Goal: Information Seeking & Learning: Learn about a topic

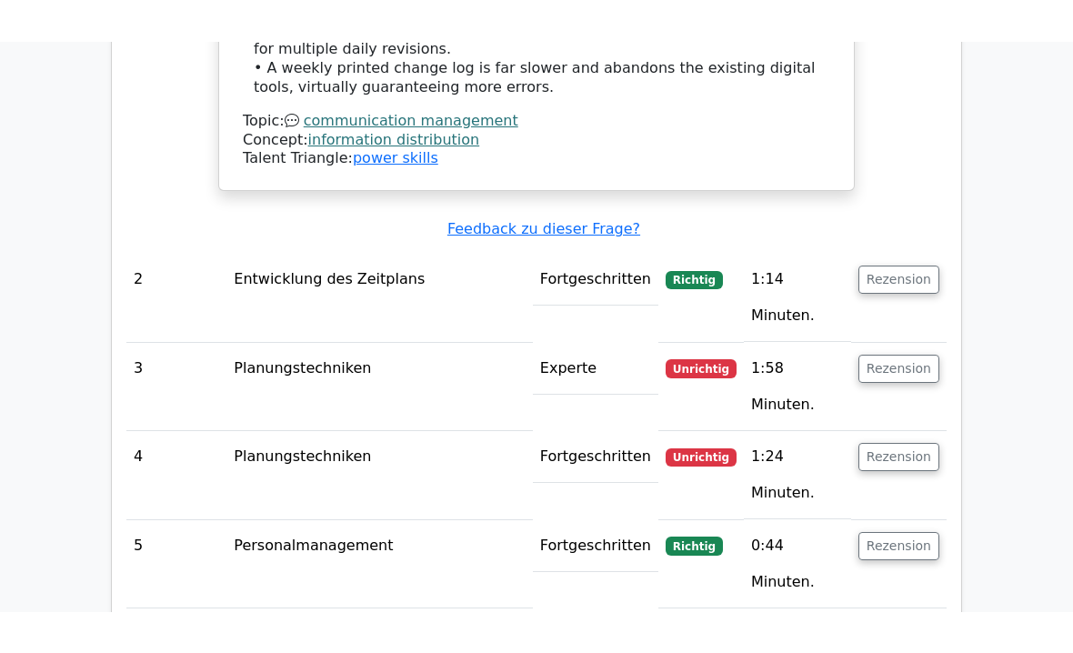
scroll to position [2620, 0]
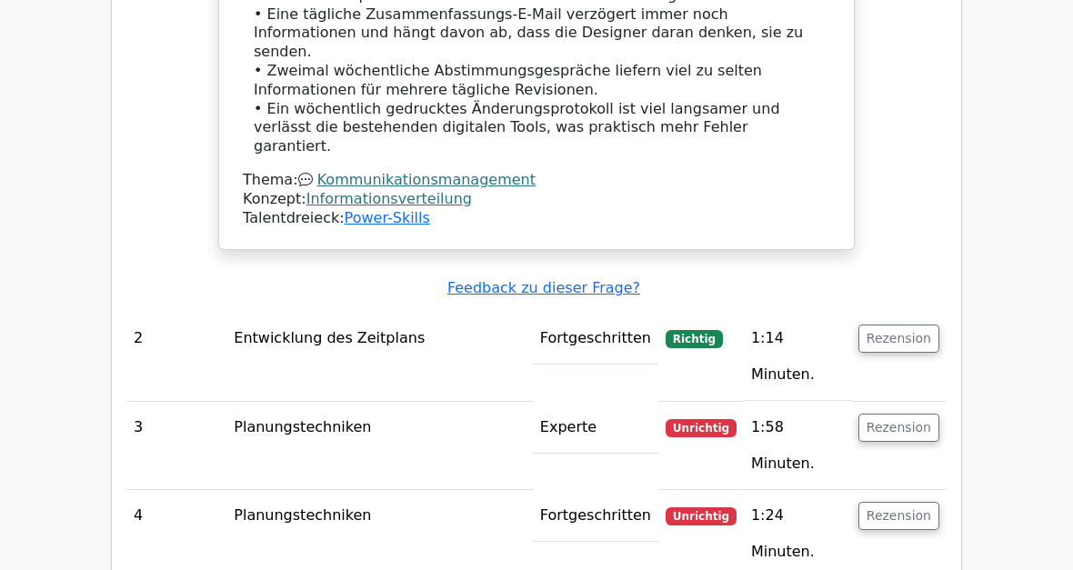
click at [902, 414] on button "Rezension" at bounding box center [898, 428] width 81 height 28
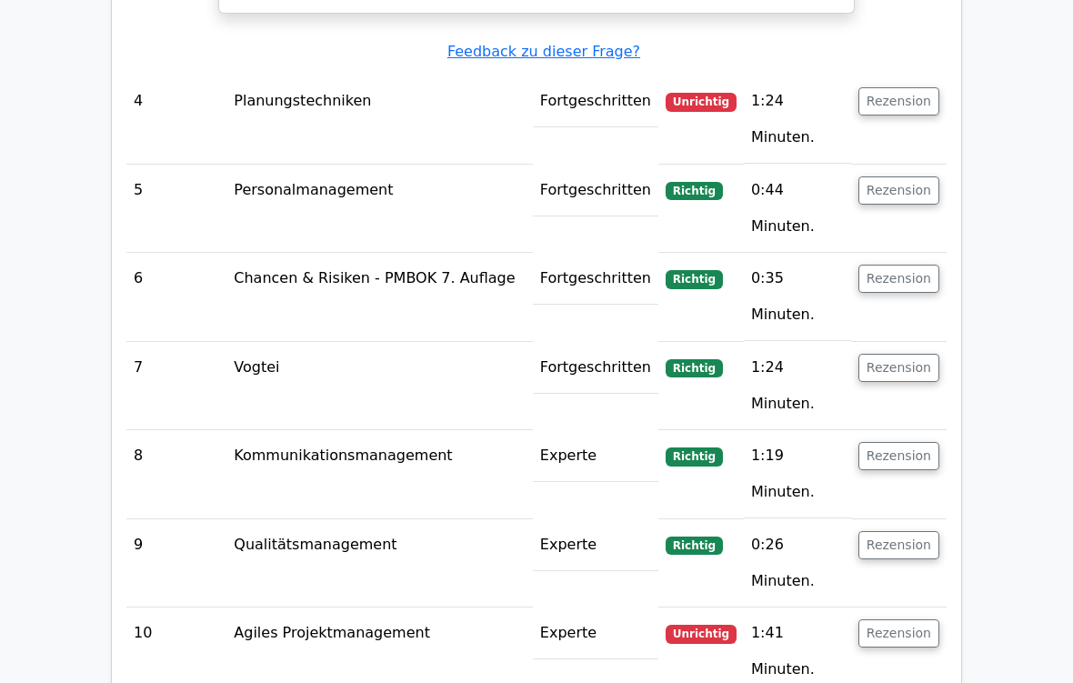
scroll to position [4031, 0]
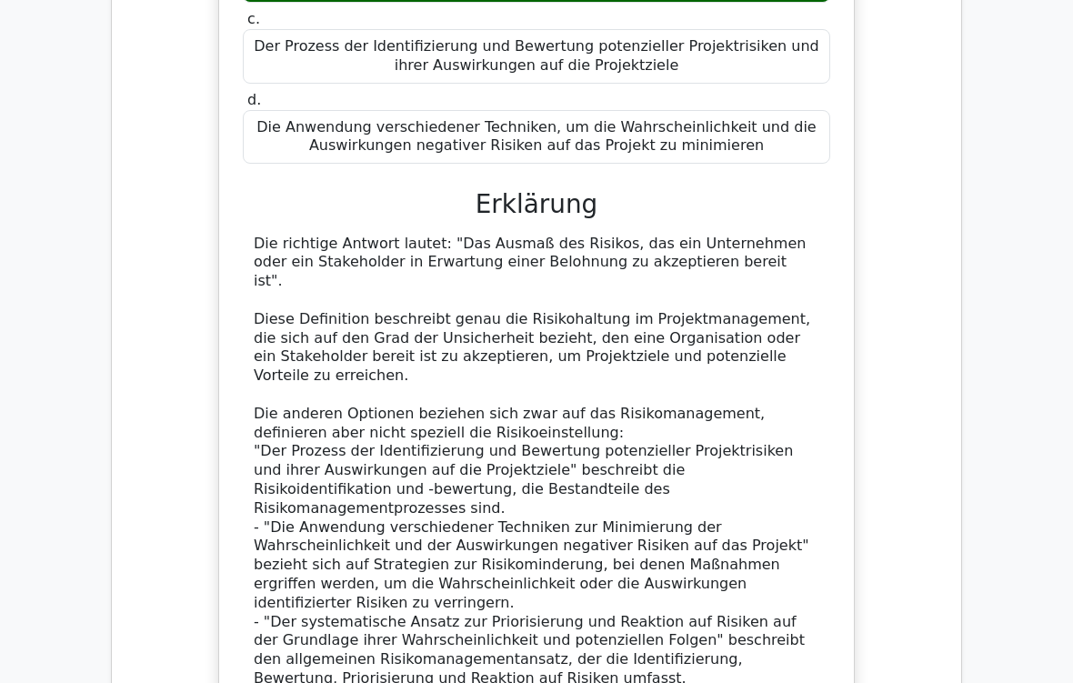
scroll to position [6291, 0]
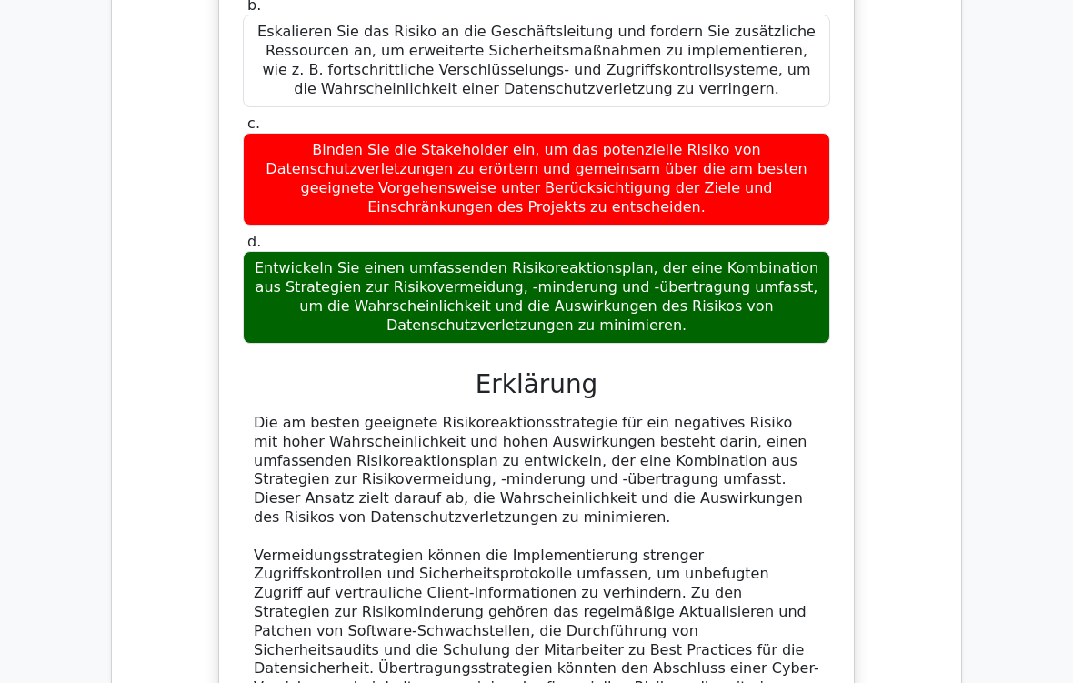
scroll to position [7612, 0]
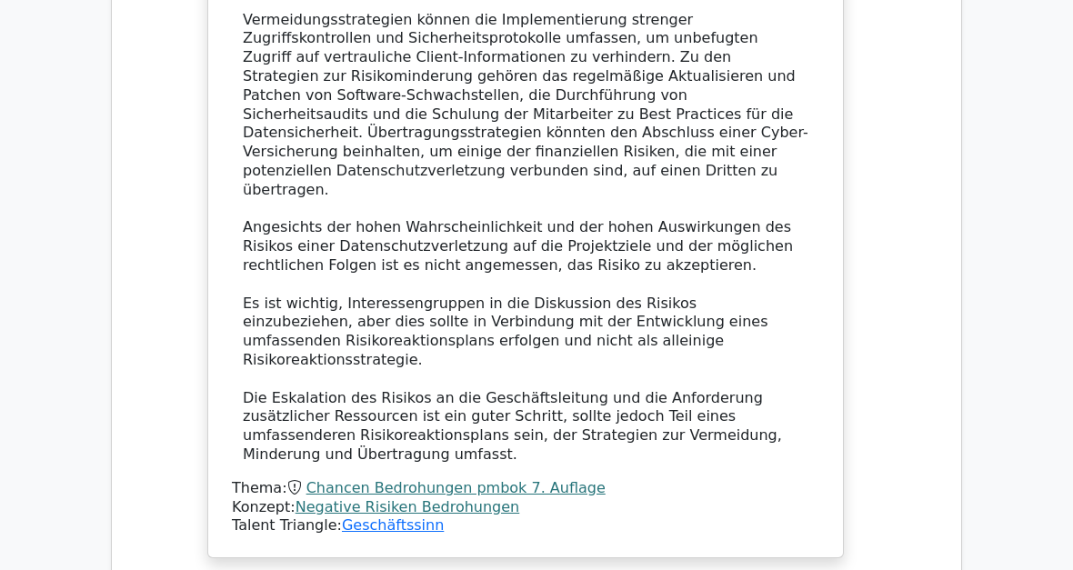
scroll to position [8036, 0]
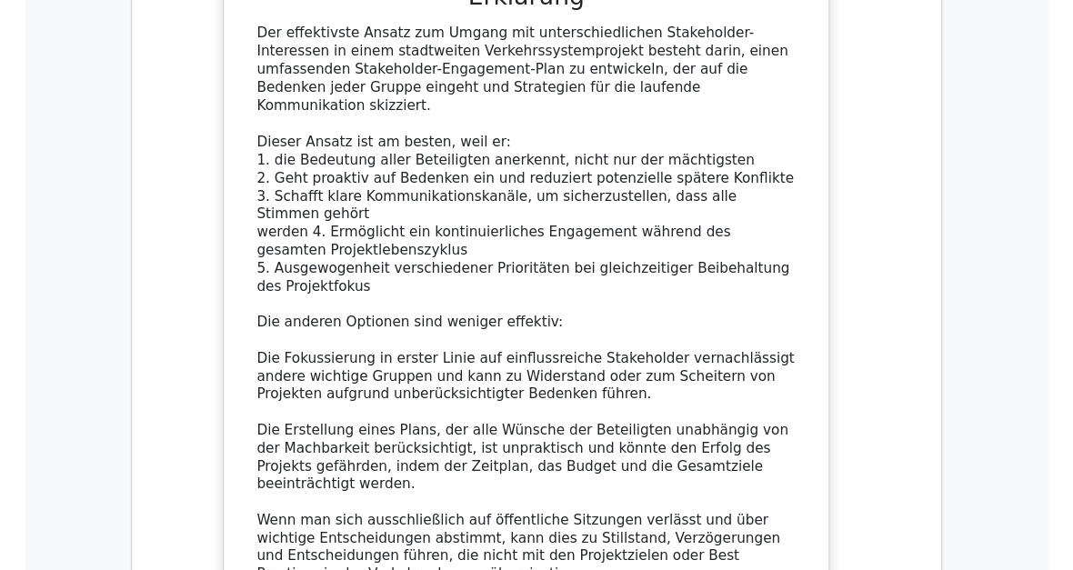
scroll to position [9419, 0]
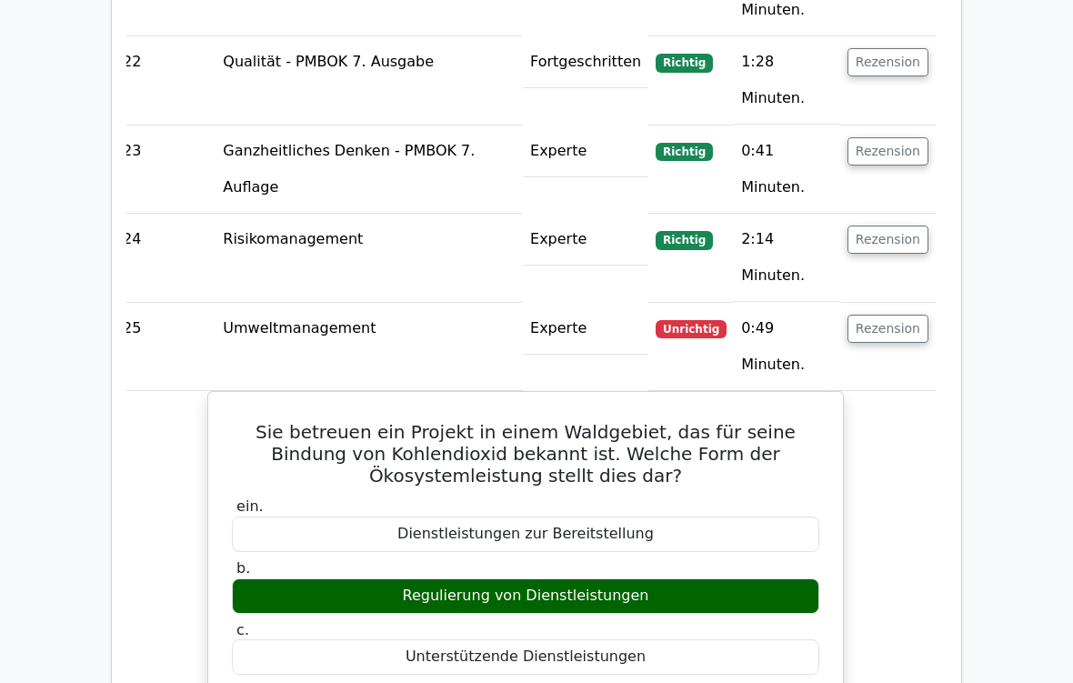
scroll to position [10378, 0]
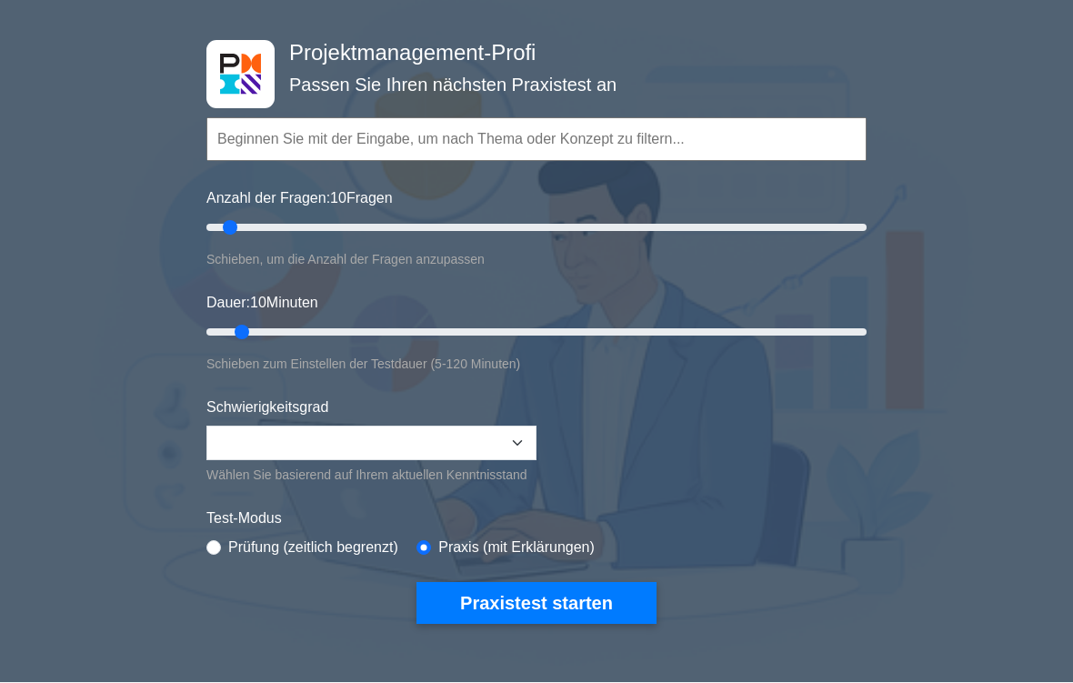
scroll to position [76, 0]
click at [410, 436] on select "Beginner Intermediate Expert" at bounding box center [371, 443] width 330 height 35
click at [581, 569] on button "Praxistest starten" at bounding box center [536, 603] width 240 height 42
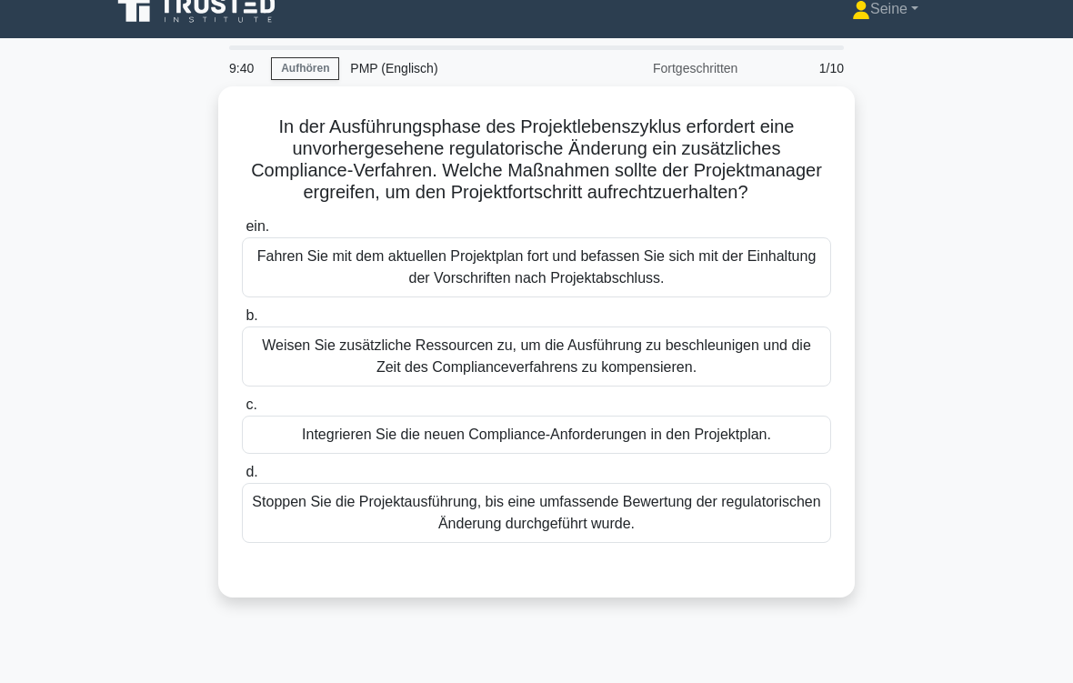
scroll to position [24, 0]
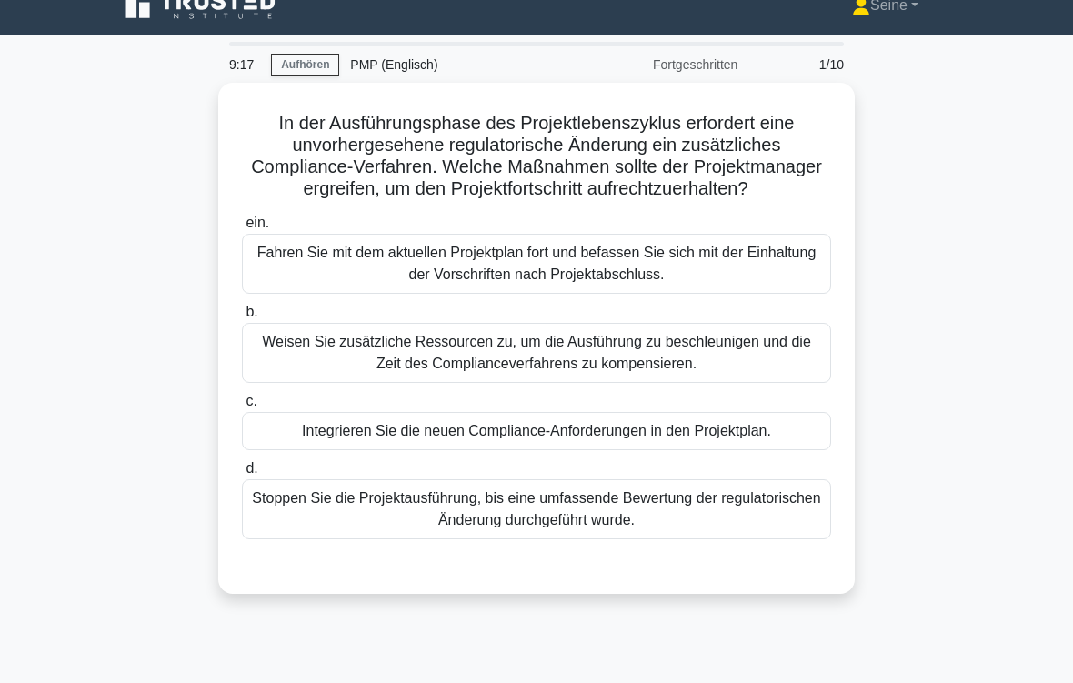
click at [636, 450] on div "Integrieren Sie die neuen Compliance-Anforderungen in den Projektplan." at bounding box center [536, 431] width 589 height 38
click at [242, 407] on input "c. Integrieren Sie die neuen Compliance-Anforderungen in den Projektplan." at bounding box center [242, 402] width 0 height 12
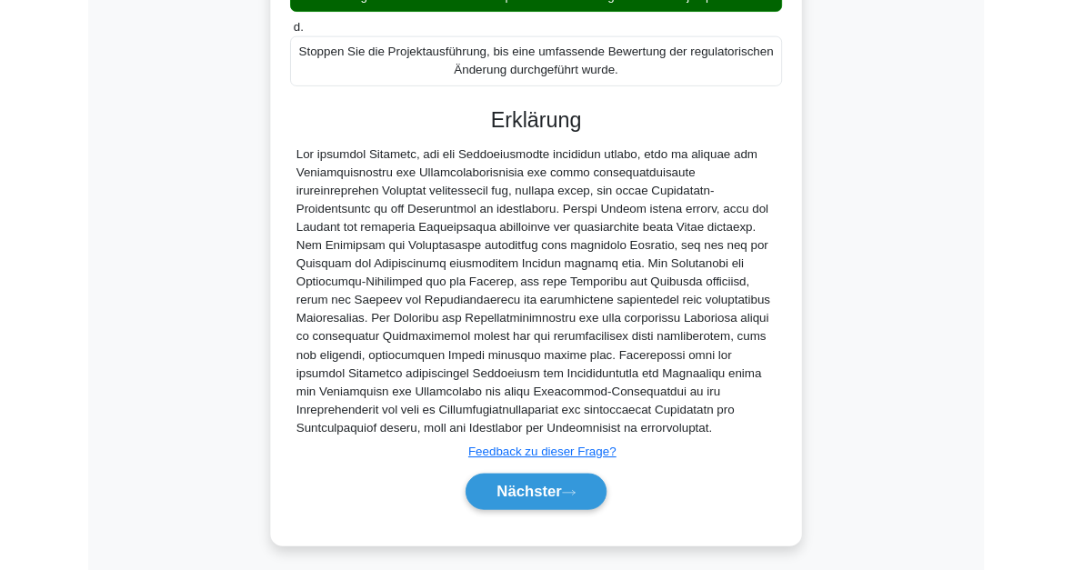
scroll to position [660, 0]
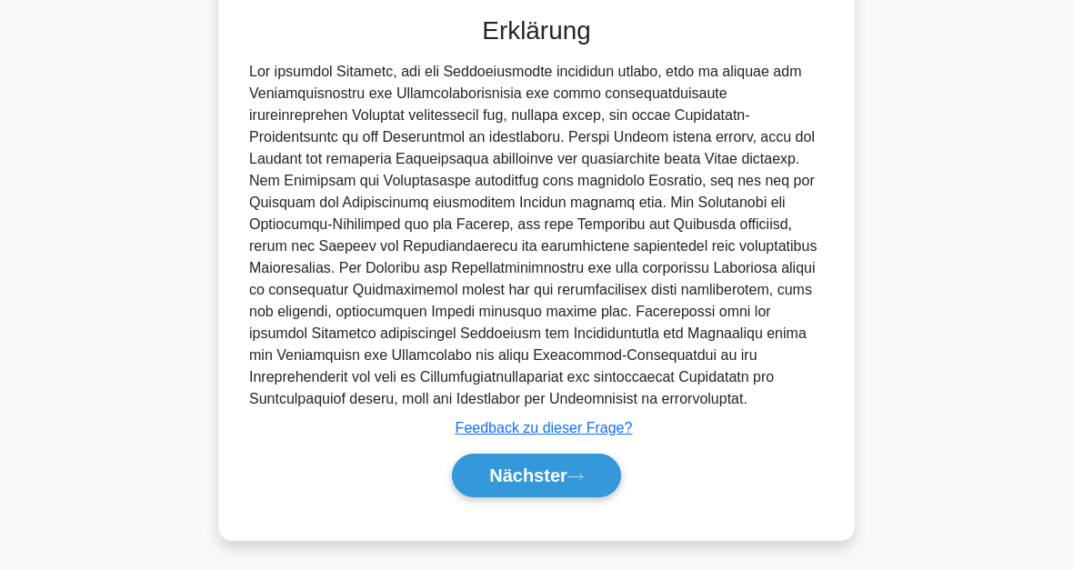
click at [576, 476] on icon at bounding box center [575, 477] width 16 height 10
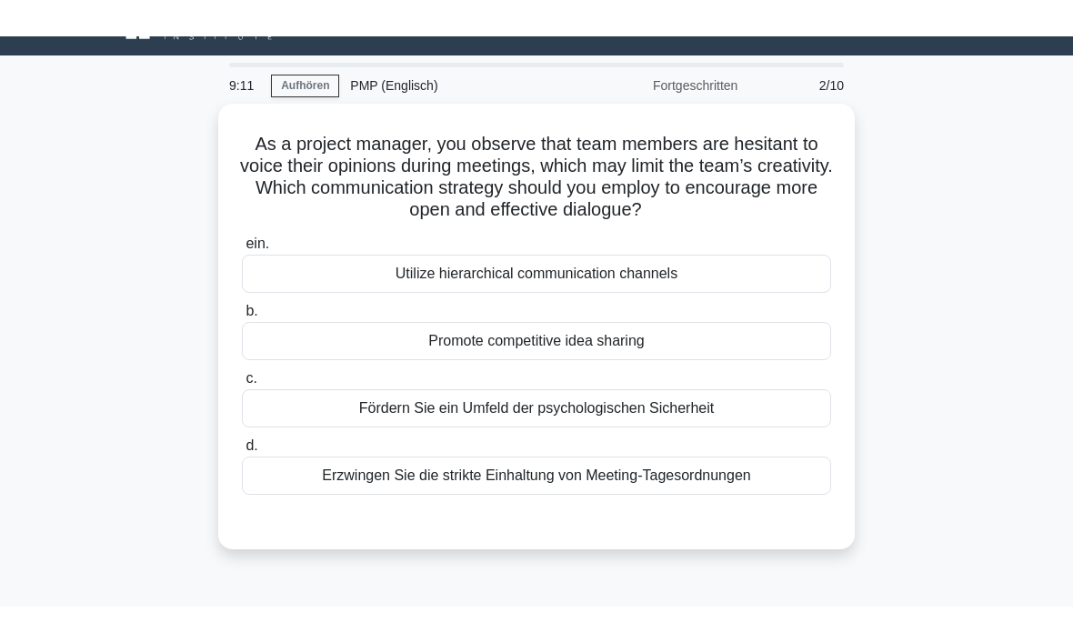
scroll to position [35, 0]
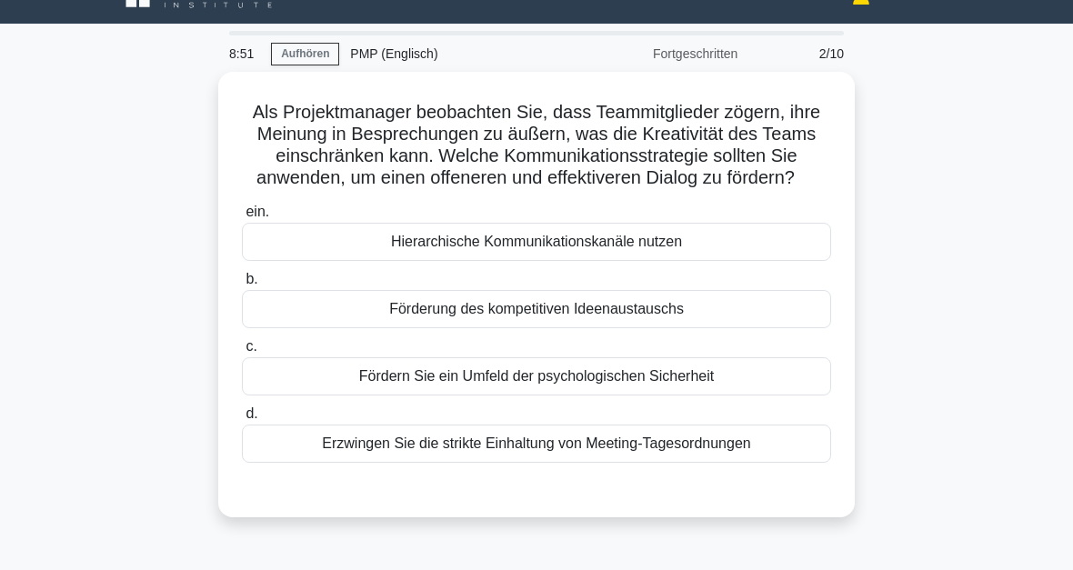
click at [648, 387] on div "Fördern Sie ein Umfeld der psychologischen Sicherheit" at bounding box center [536, 376] width 589 height 38
click at [242, 353] on input "c. Fördern Sie ein Umfeld der psychologischen Sicherheit" at bounding box center [242, 347] width 0 height 12
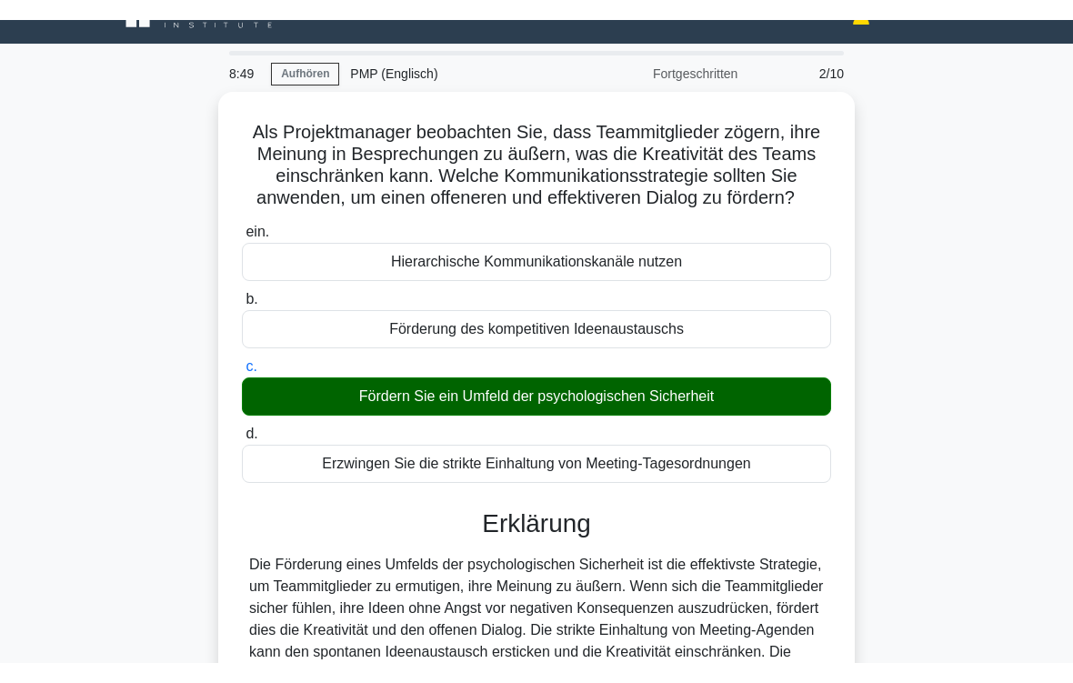
scroll to position [299, 0]
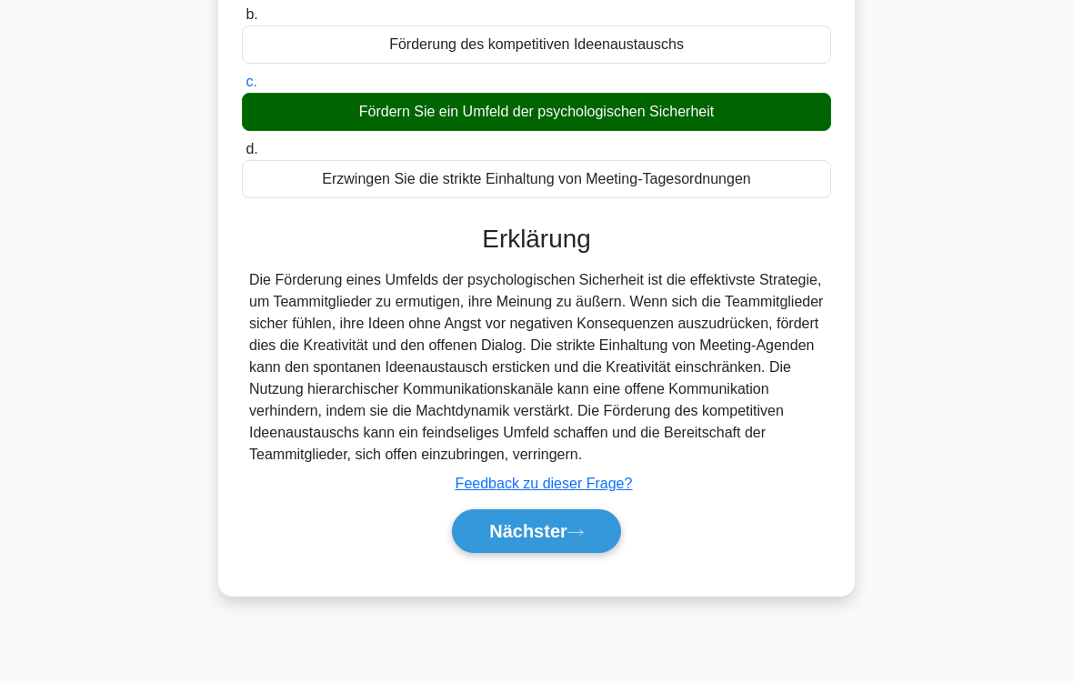
click at [567, 541] on font "Nächster" at bounding box center [528, 531] width 78 height 20
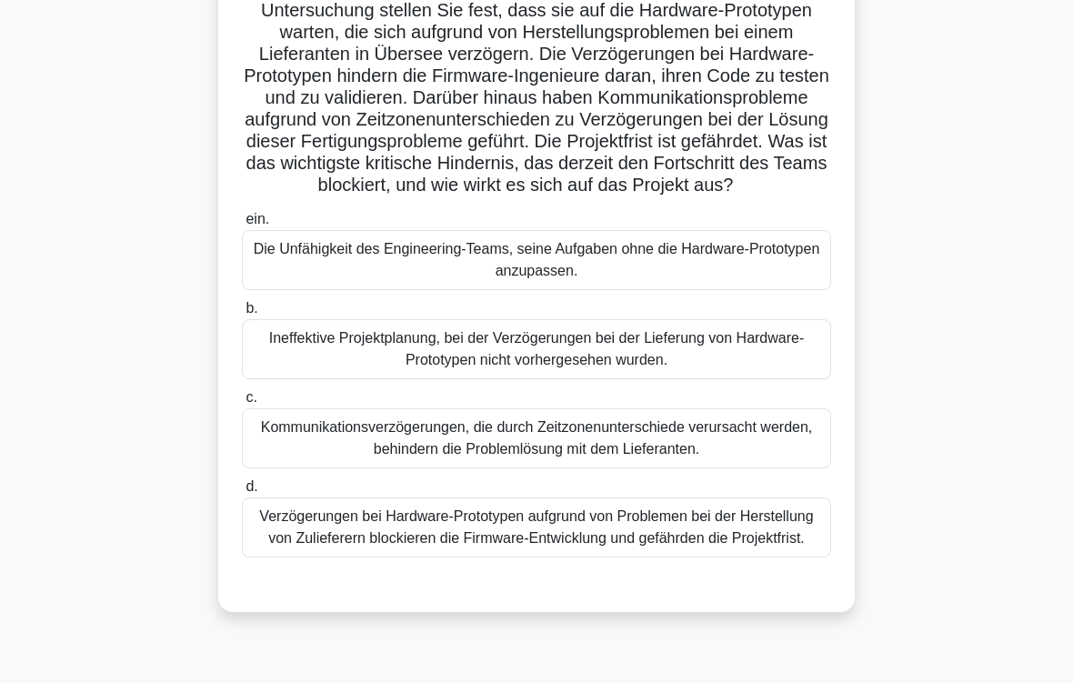
scroll to position [202, 0]
click at [547, 557] on div "Verzögerungen bei Hardware-Prototypen aufgrund von Problemen bei der Herstellun…" at bounding box center [536, 527] width 589 height 60
click at [242, 493] on input "d. Verzögerungen bei Hardware-Prototypen aufgrund von Problemen bei der Herstel…" at bounding box center [242, 487] width 0 height 12
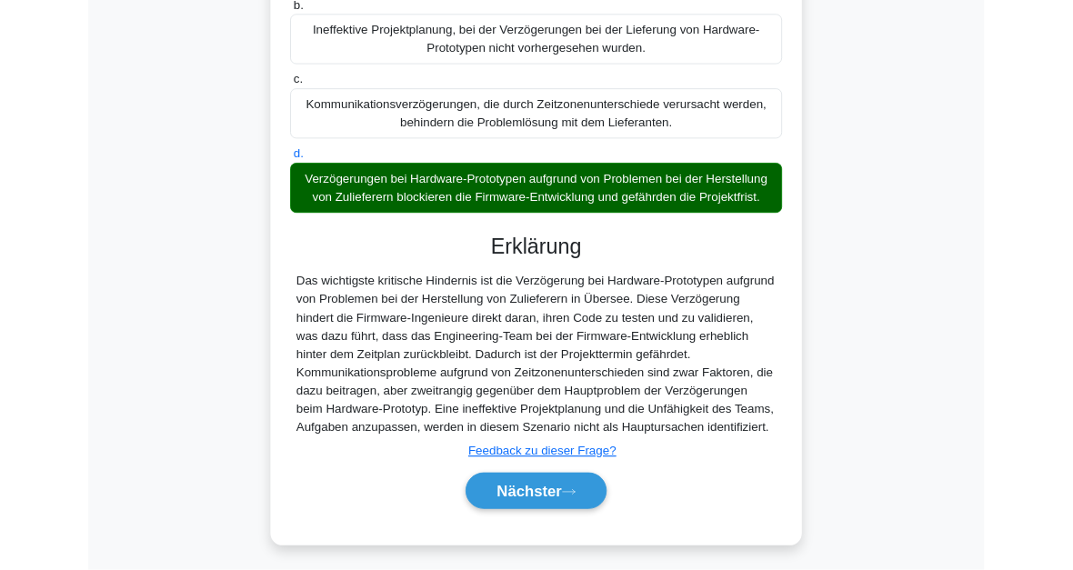
scroll to position [726, 0]
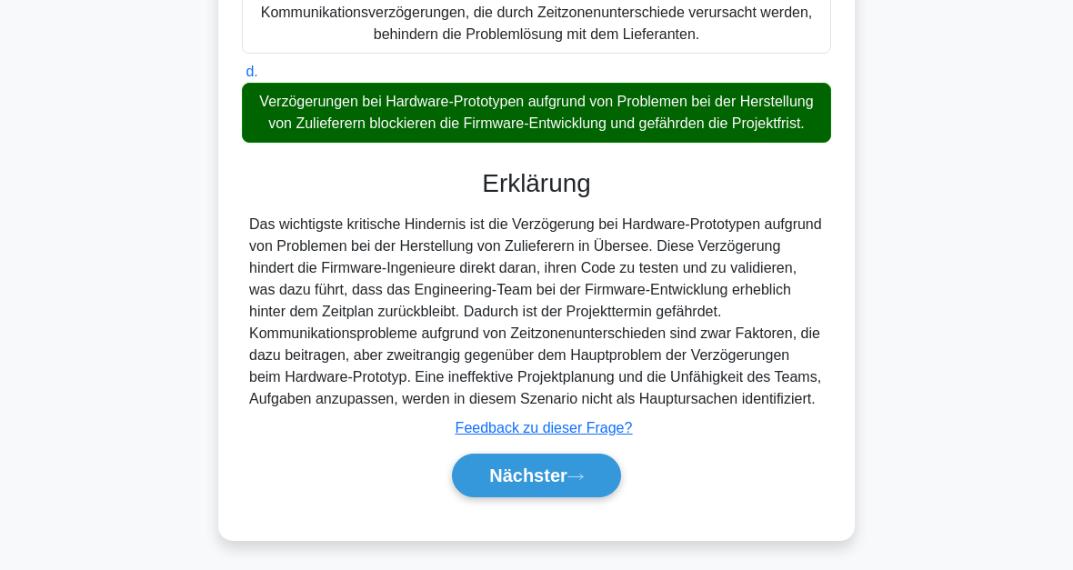
click at [583, 477] on icon at bounding box center [575, 477] width 16 height 10
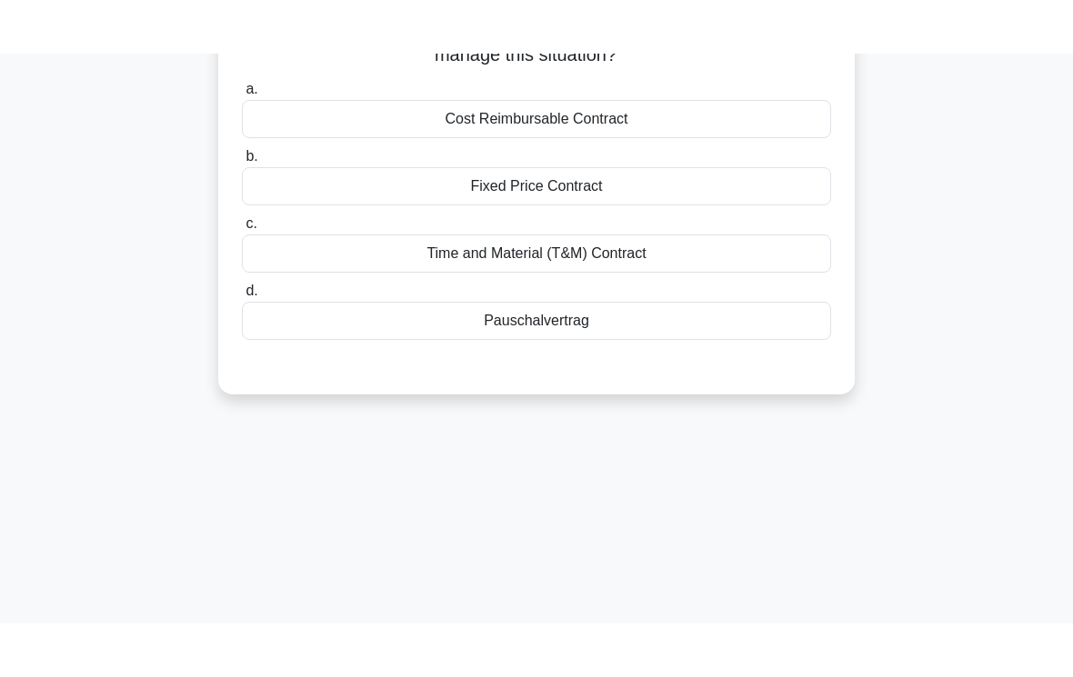
scroll to position [0, 0]
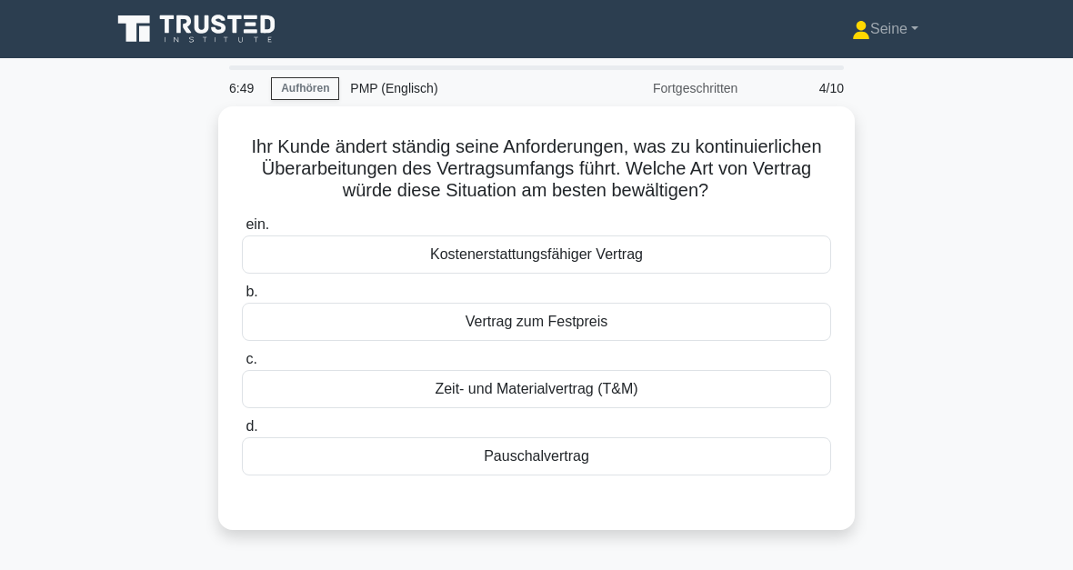
click at [577, 408] on div "Zeit- und Materialvertrag (T&M)" at bounding box center [536, 389] width 589 height 38
click at [242, 366] on input "c. Zeit- und Materialvertrag (T&M)" at bounding box center [242, 360] width 0 height 12
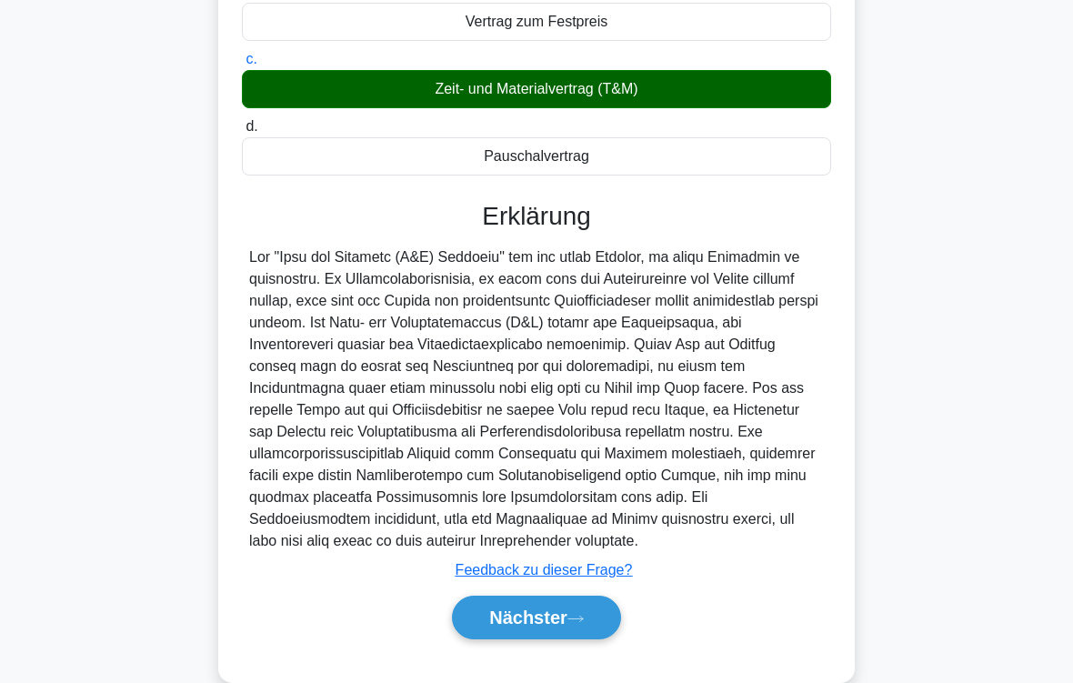
scroll to position [395, 0]
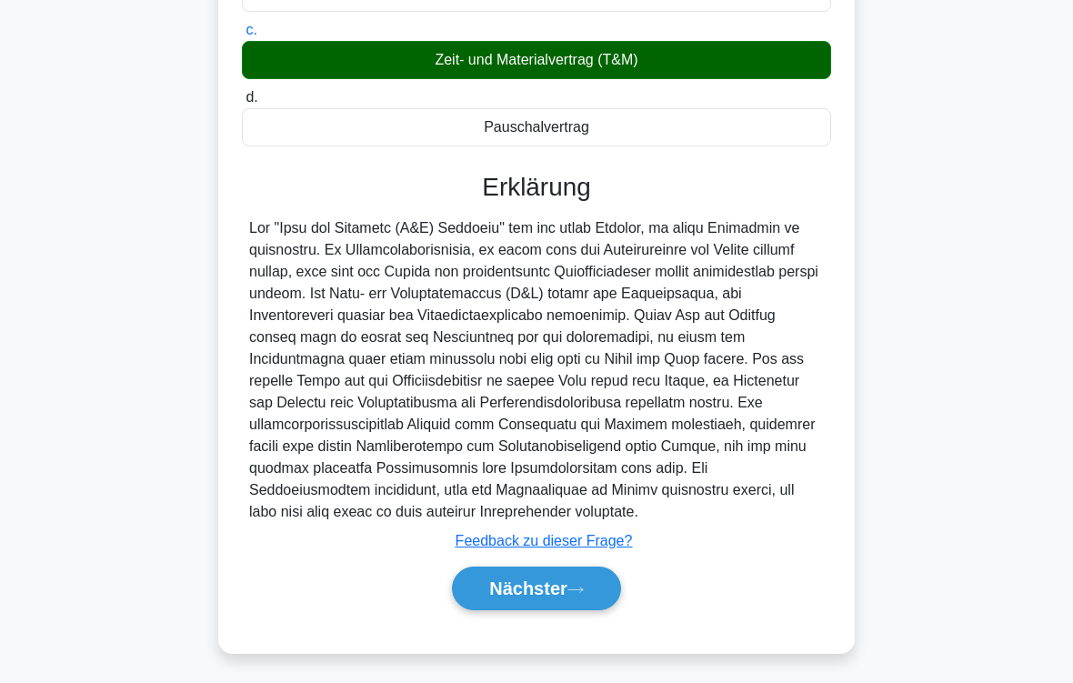
click at [556, 569] on font "Nächster" at bounding box center [528, 588] width 78 height 20
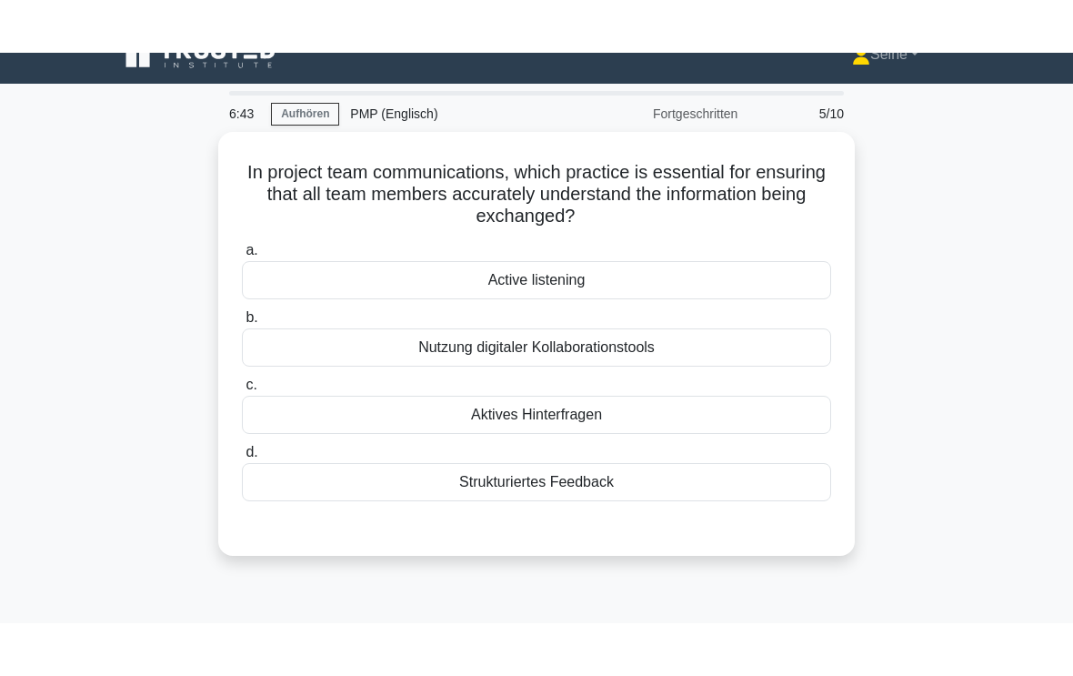
scroll to position [16, 0]
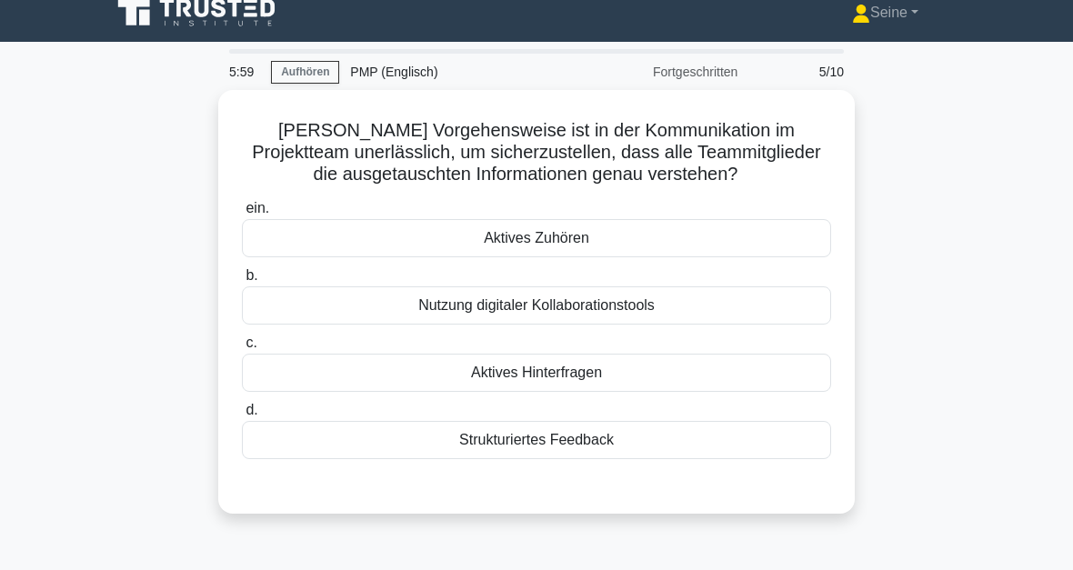
click at [595, 392] on div "Aktives Hinterfragen" at bounding box center [536, 373] width 589 height 38
click at [242, 349] on input "c. Aktives Hinterfragen" at bounding box center [242, 343] width 0 height 12
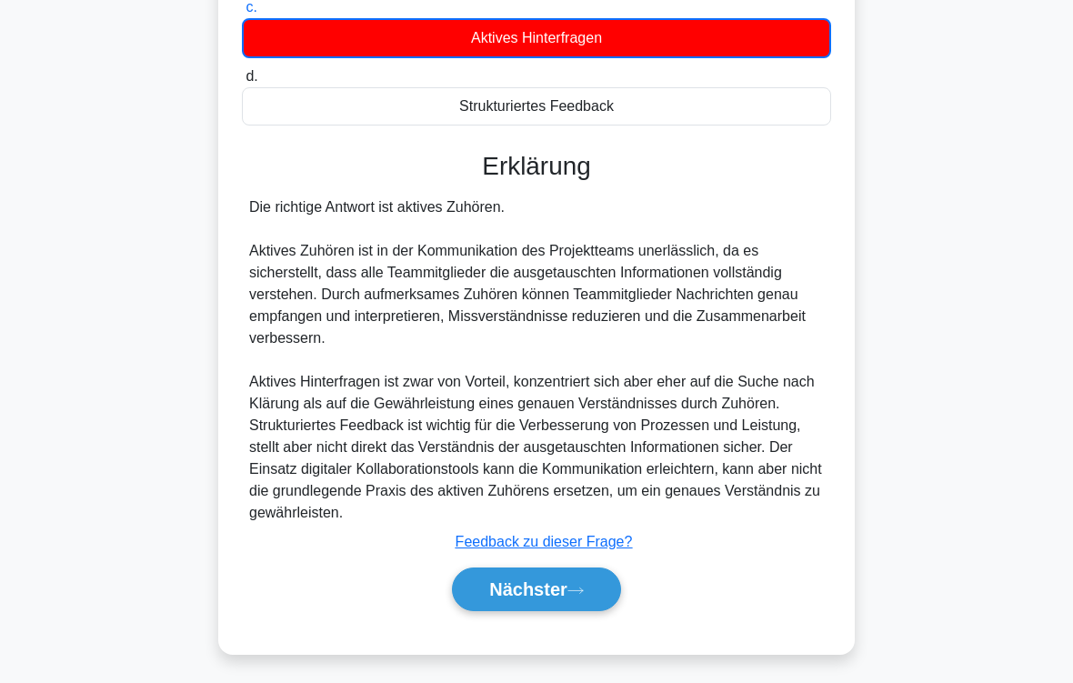
scroll to position [396, 0]
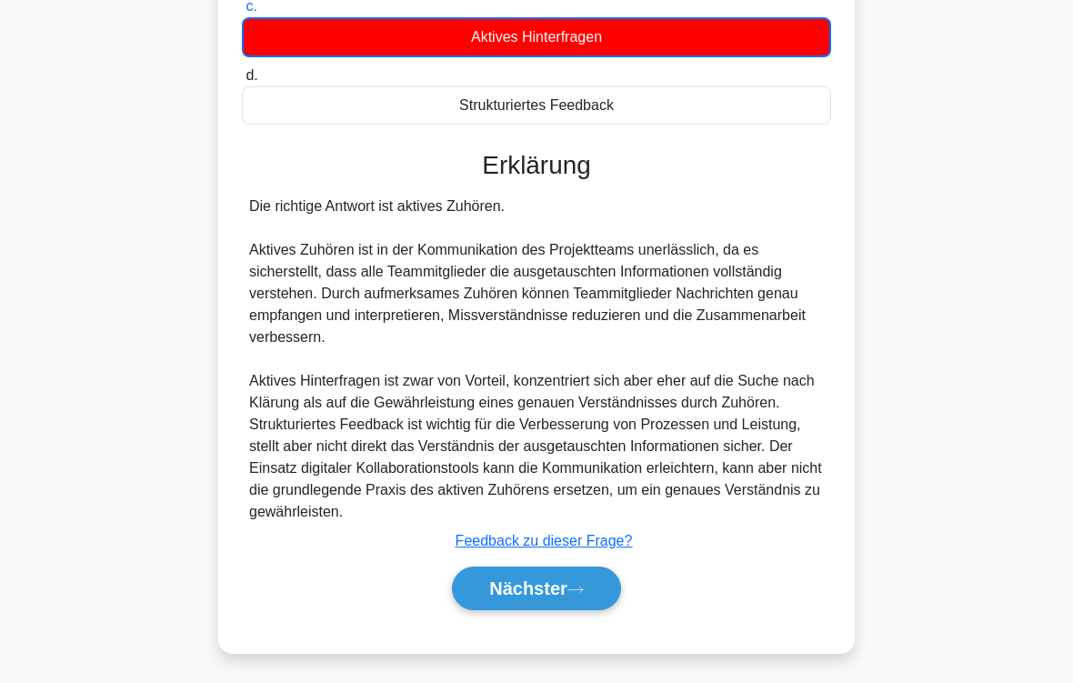
click at [561, 569] on font "Nächster" at bounding box center [528, 588] width 78 height 20
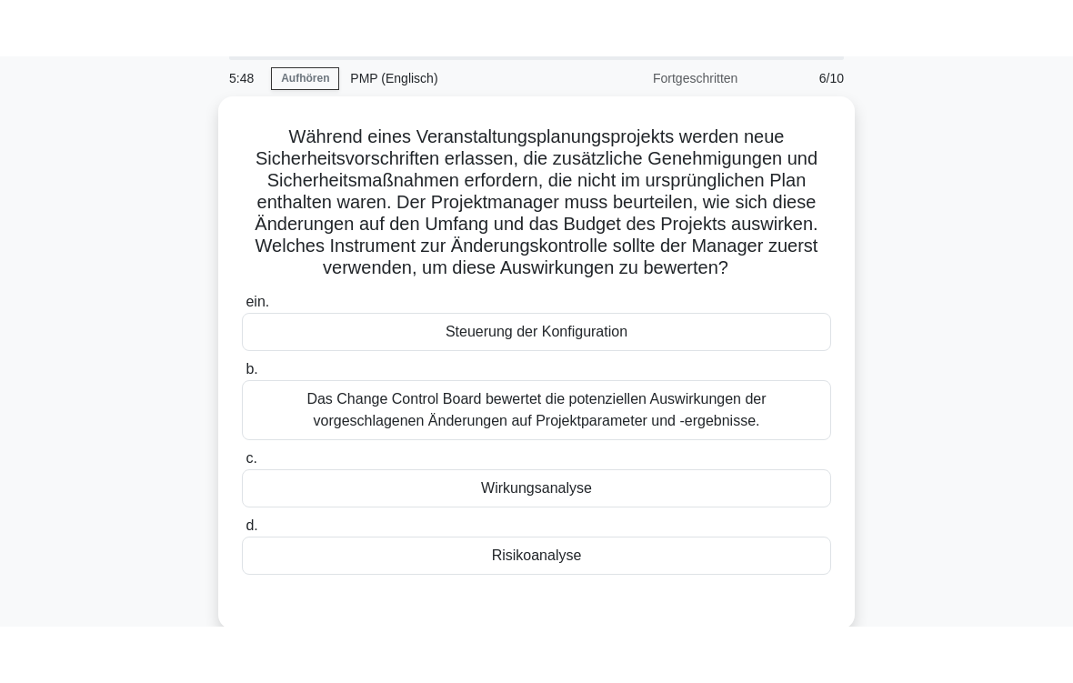
scroll to position [66, 0]
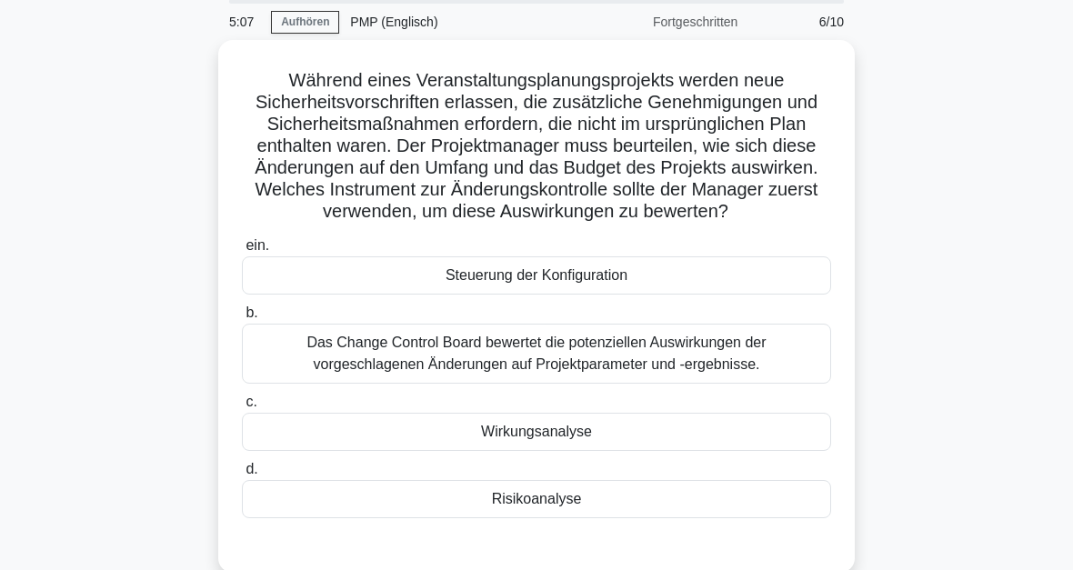
click at [607, 451] on div "Wirkungsanalyse" at bounding box center [536, 432] width 589 height 38
click at [242, 408] on input "c. Wirkungsanalyse" at bounding box center [242, 402] width 0 height 12
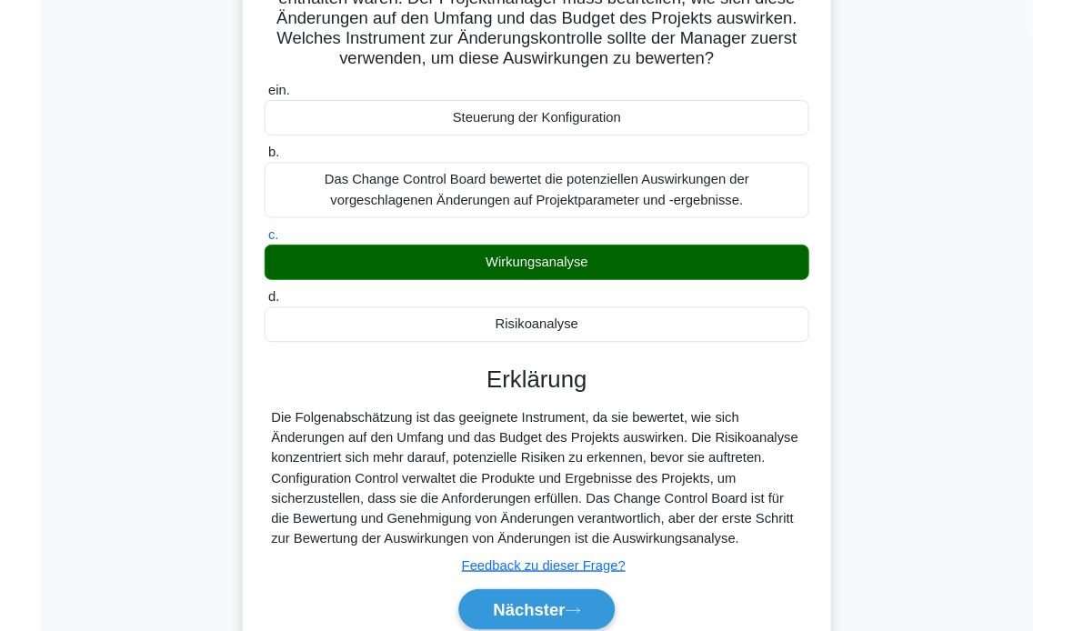
scroll to position [241, 0]
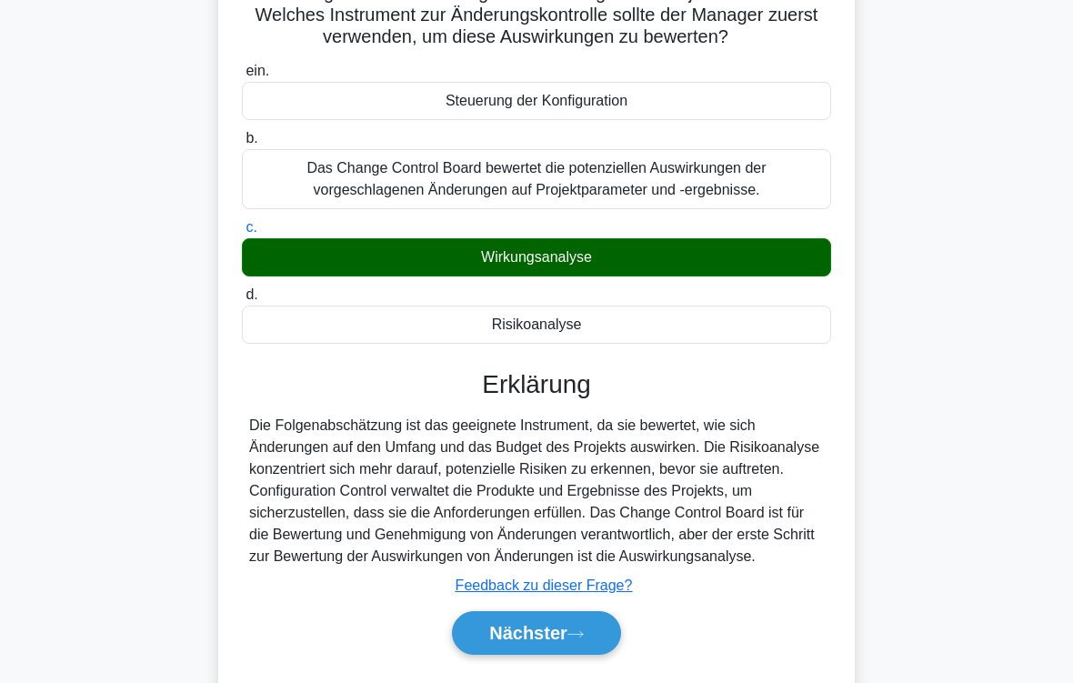
click at [575, 569] on icon at bounding box center [575, 634] width 16 height 10
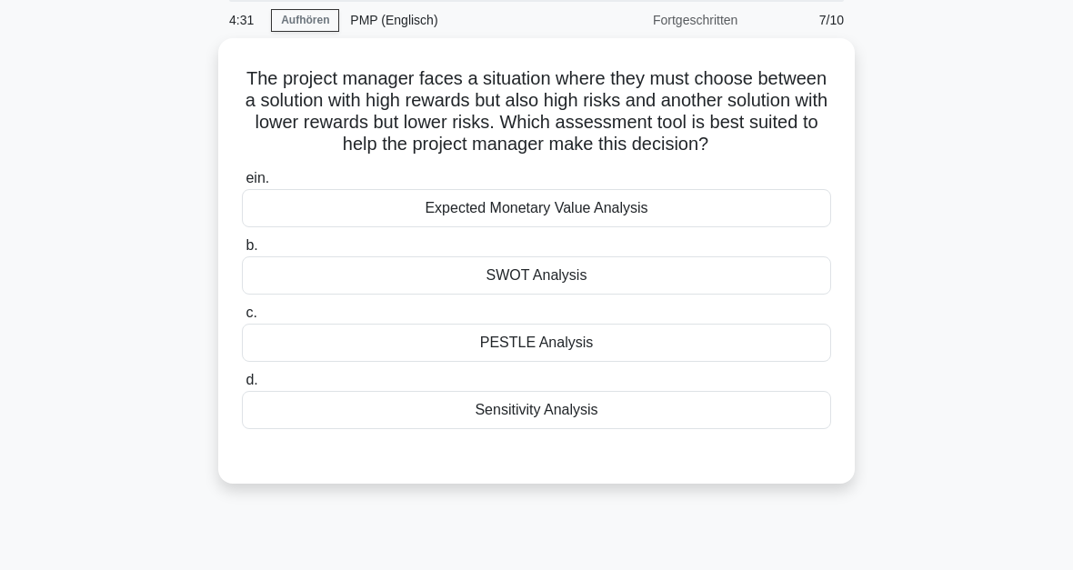
scroll to position [59, 0]
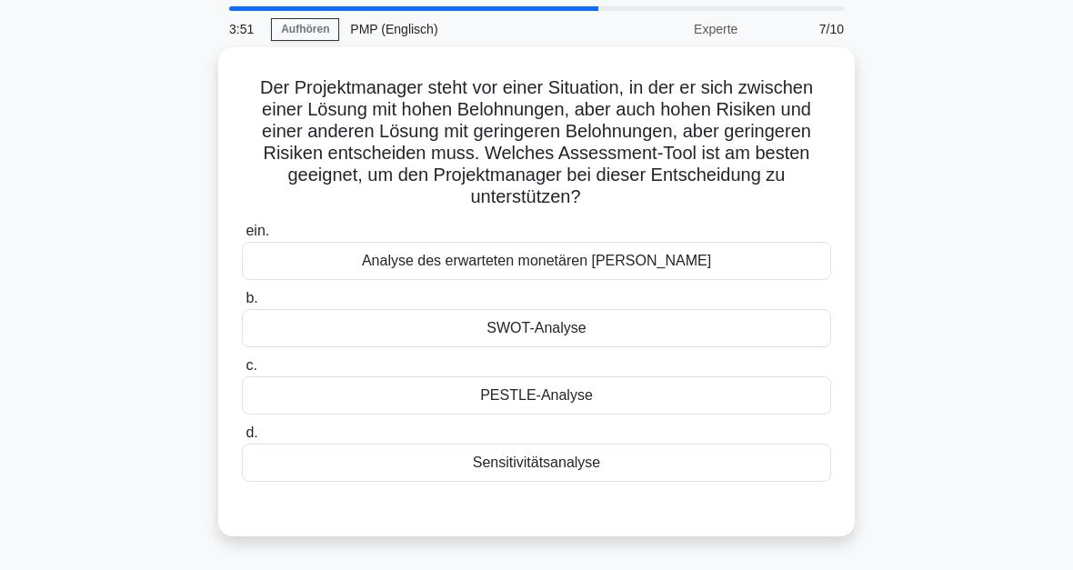
click at [597, 275] on div "Analyse des erwarteten monetären [PERSON_NAME]" at bounding box center [536, 261] width 589 height 38
click at [242, 237] on input "ein. Analyse des erwarteten monetären [PERSON_NAME]" at bounding box center [242, 231] width 0 height 12
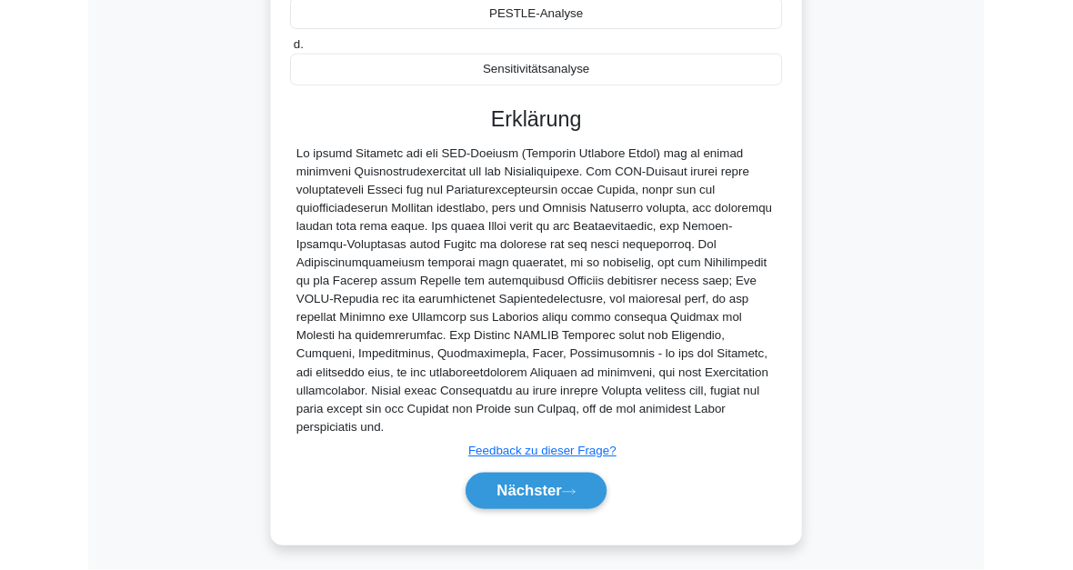
scroll to position [573, 0]
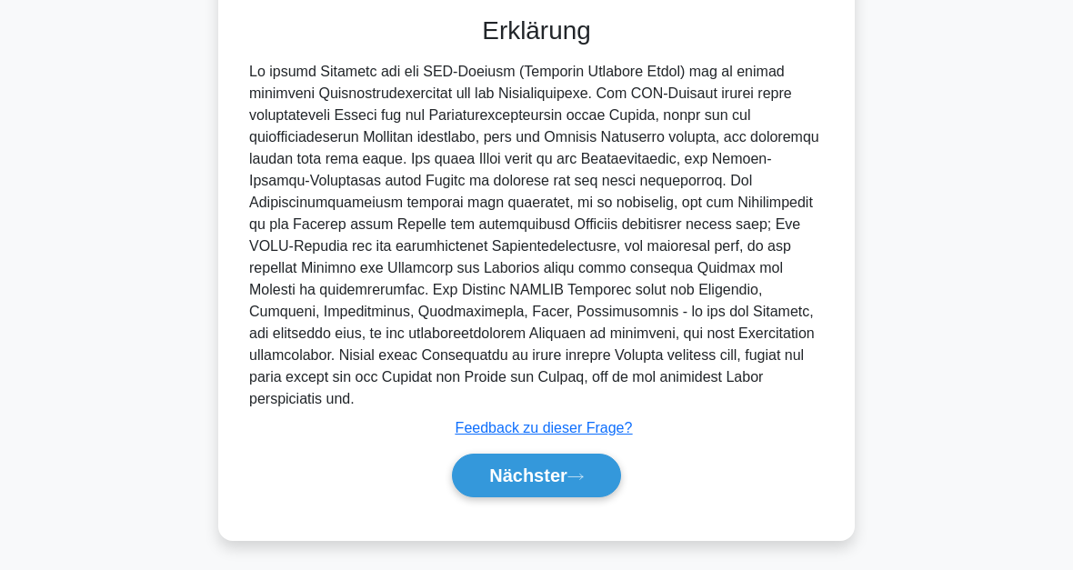
click at [579, 472] on icon at bounding box center [575, 477] width 16 height 10
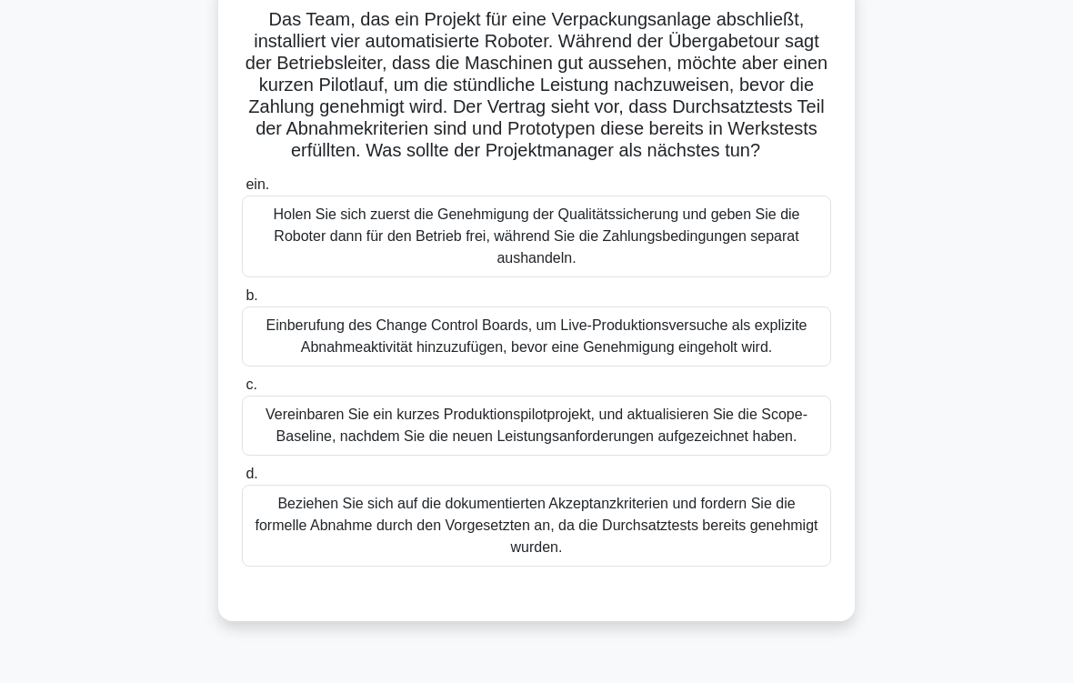
scroll to position [127, 0]
click at [592, 456] on div "Vereinbaren Sie ein kurzes Produktionspilotprojekt, und aktualisieren Sie die S…" at bounding box center [536, 426] width 589 height 60
click at [242, 391] on input "c. Vereinbaren Sie ein kurzes Produktionspilotprojekt, und aktualisieren Sie di…" at bounding box center [242, 385] width 0 height 12
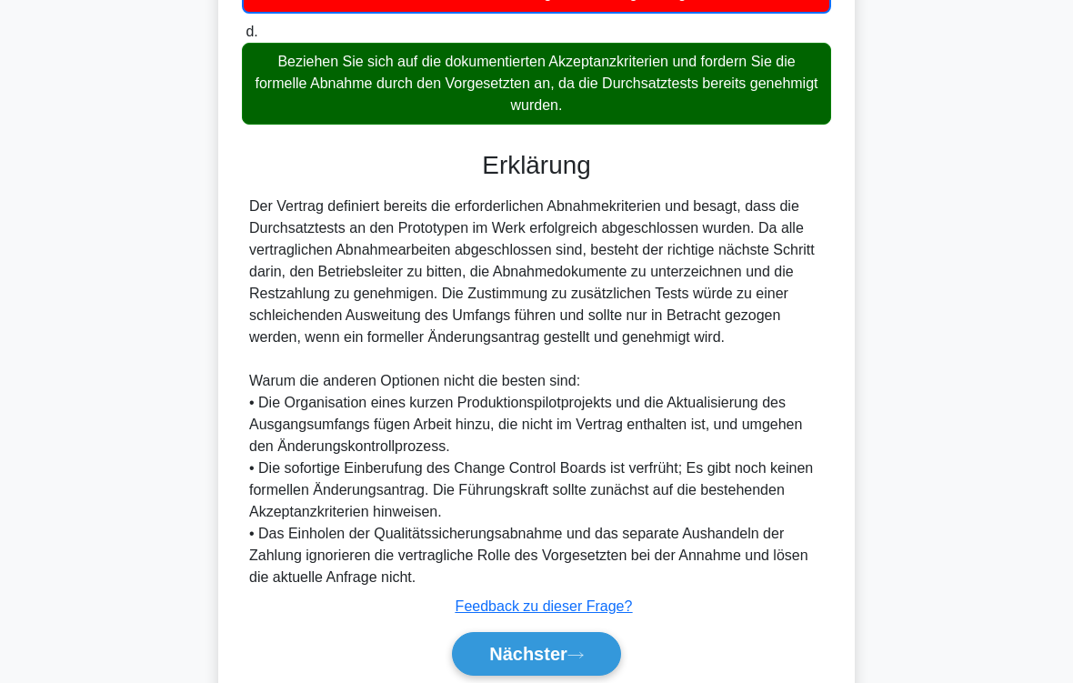
scroll to position [724, 0]
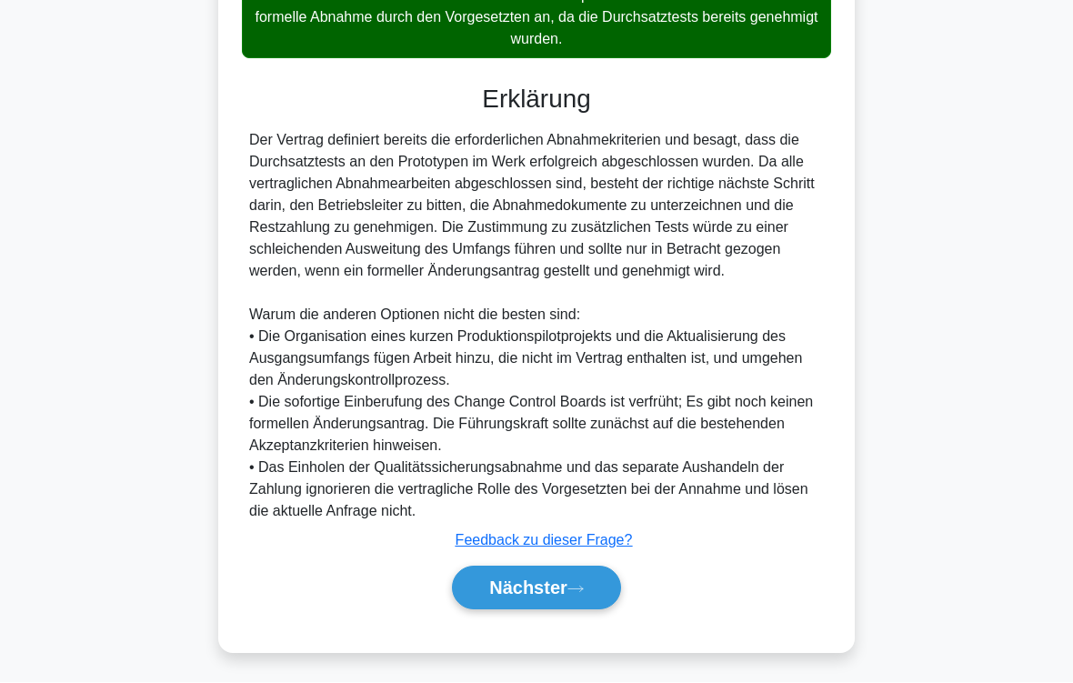
click at [555, 569] on button "Nächster" at bounding box center [536, 588] width 169 height 44
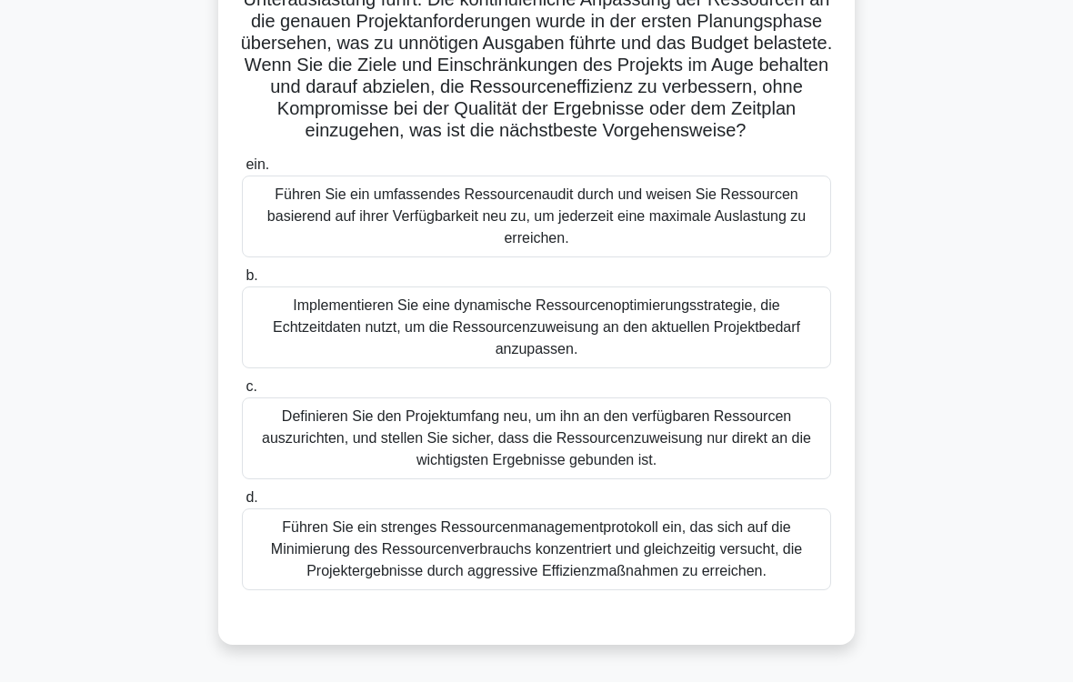
scroll to position [329, 0]
click at [618, 340] on div "Implementieren Sie eine dynamische Ressourcenoptimierungsstrategie, die Echtzei…" at bounding box center [536, 328] width 589 height 82
click at [242, 283] on input "b. Implementieren Sie eine dynamische Ressourcenoptimierungsstrategie, die Echt…" at bounding box center [242, 277] width 0 height 12
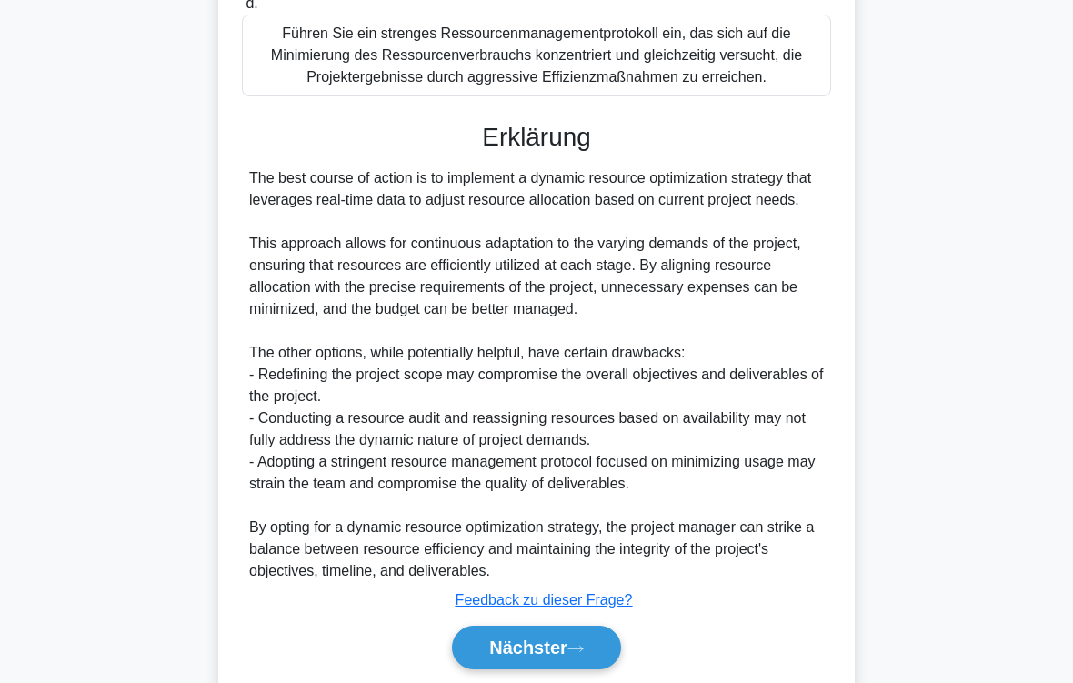
scroll to position [962, 0]
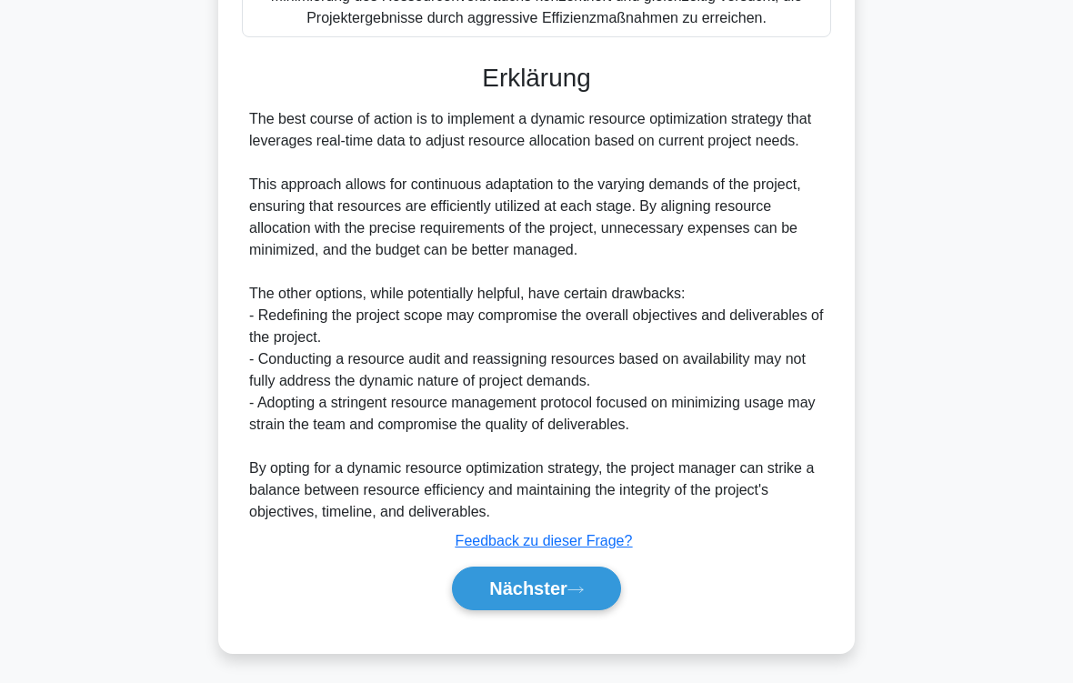
click at [552, 569] on font "Nächster" at bounding box center [528, 588] width 78 height 20
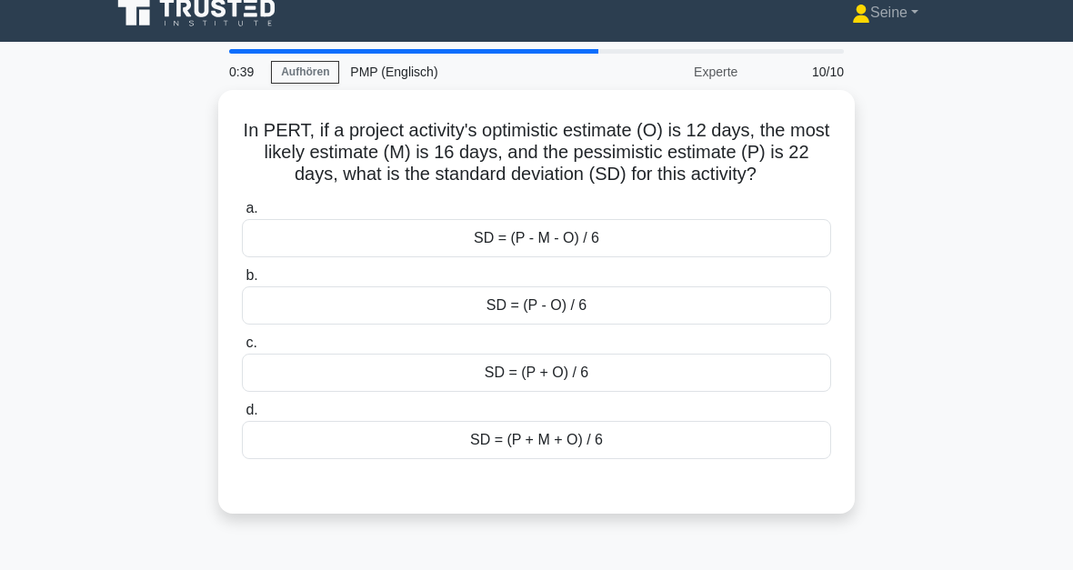
scroll to position [0, 0]
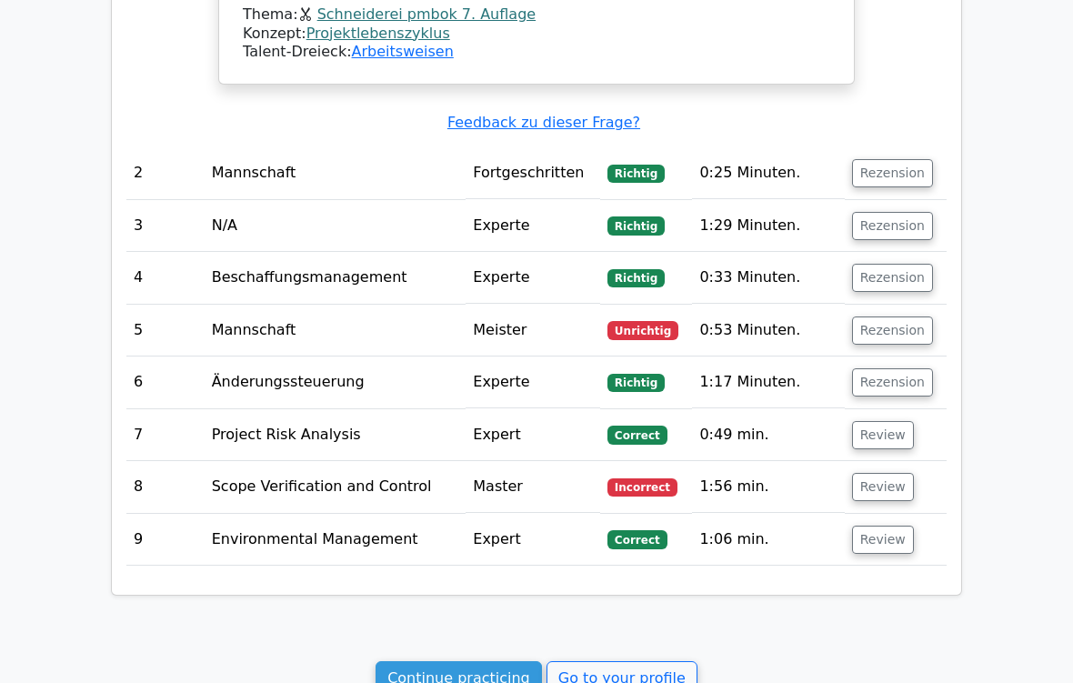
scroll to position [2101, 0]
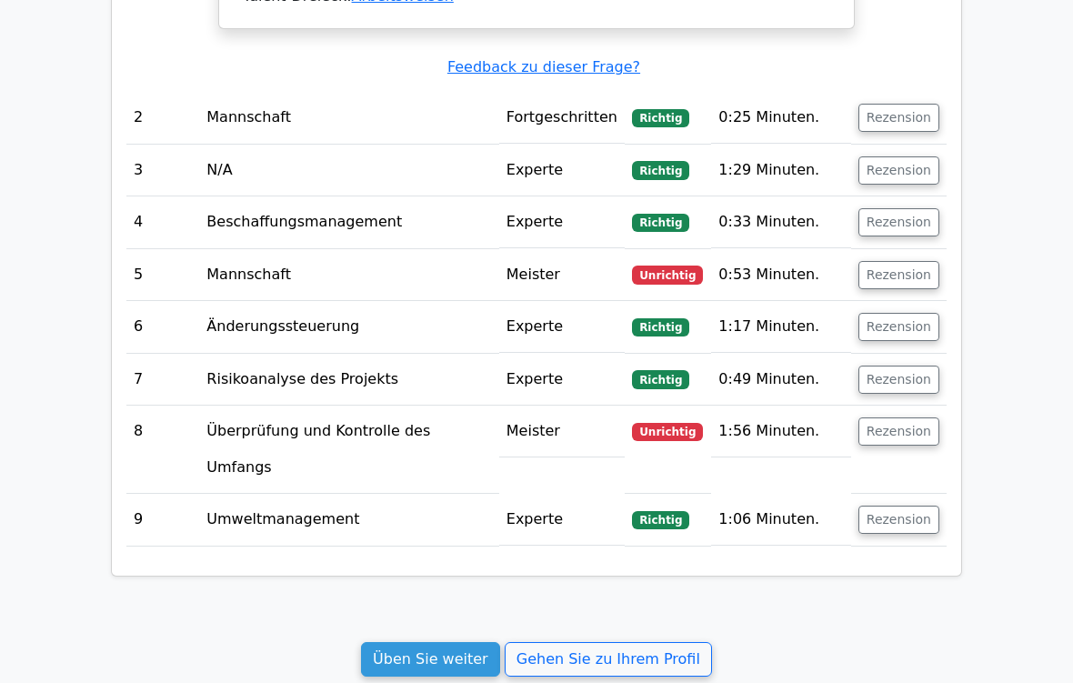
click at [910, 417] on button "Rezension" at bounding box center [898, 431] width 81 height 28
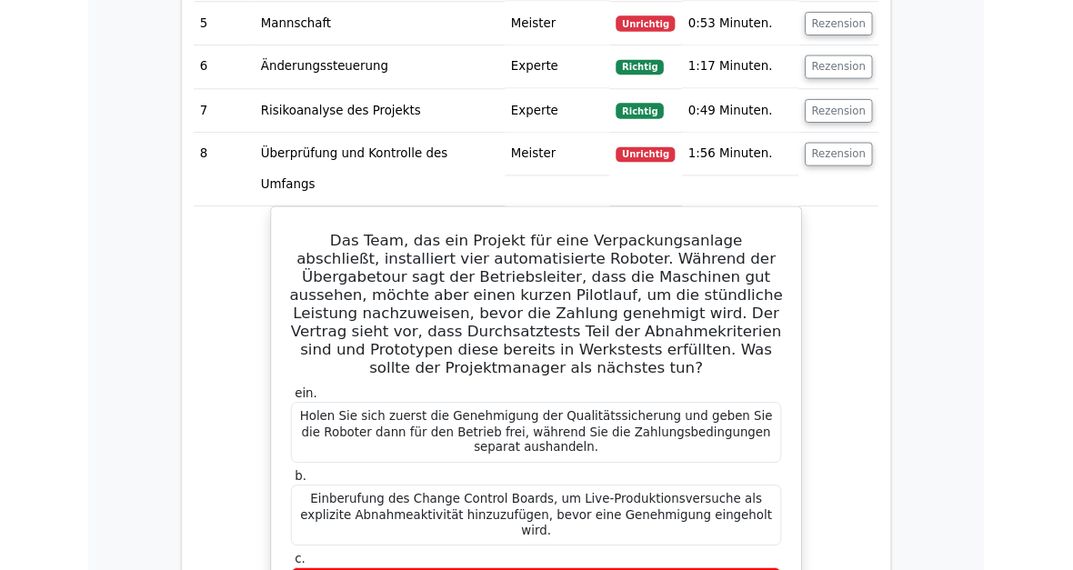
scroll to position [2409, 0]
